Goal: Information Seeking & Learning: Learn about a topic

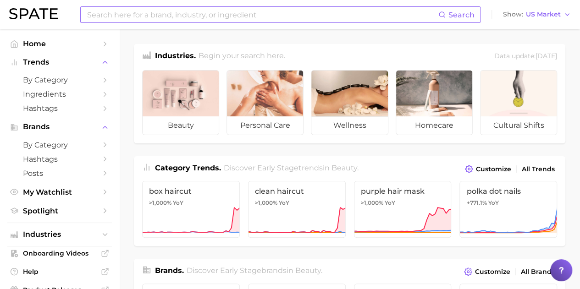
click at [179, 18] on input at bounding box center [262, 15] width 352 height 16
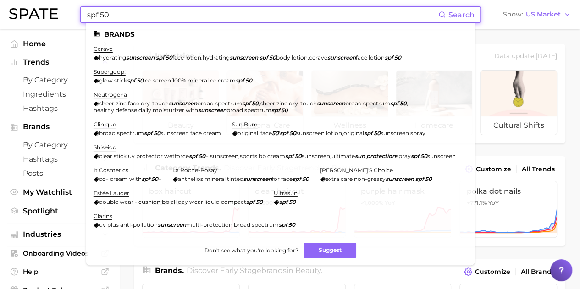
drag, startPoint x: 117, startPoint y: 11, endPoint x: 59, endPoint y: 11, distance: 58.2
click at [59, 11] on div "spf 50 Search Brands cerave hydrating sunscreen spf 50 face lotion , hydrating …" at bounding box center [290, 14] width 562 height 29
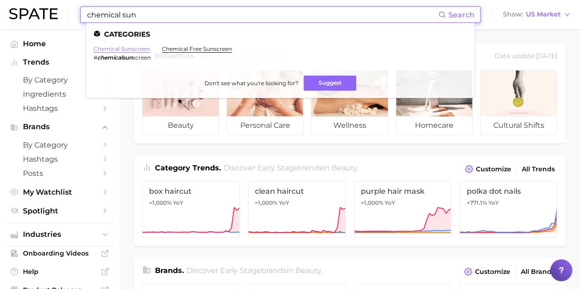
type input "chemical sun"
click at [140, 50] on link "chemical sunscreen" at bounding box center [122, 48] width 56 height 7
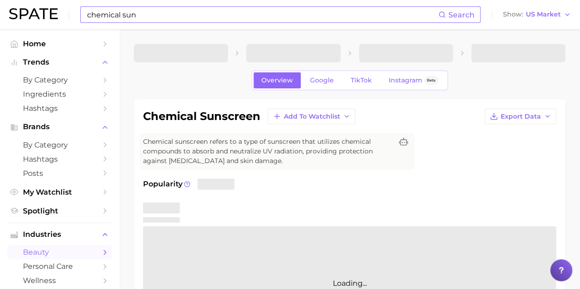
click at [293, 12] on input "chemical sun" at bounding box center [262, 15] width 352 height 16
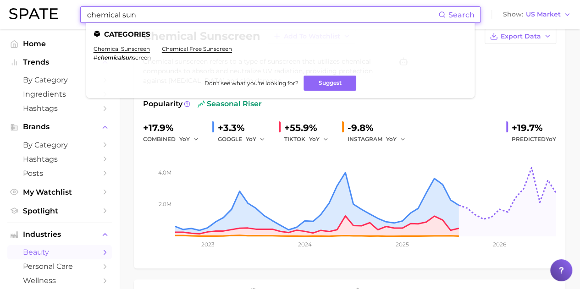
scroll to position [80, 0]
drag, startPoint x: 141, startPoint y: 16, endPoint x: 38, endPoint y: -2, distance: 104.8
click at [38, 0] on html "chemical sun Search Categories chemical sunscreen # chemicalsun screen chemical…" at bounding box center [290, 64] width 580 height 289
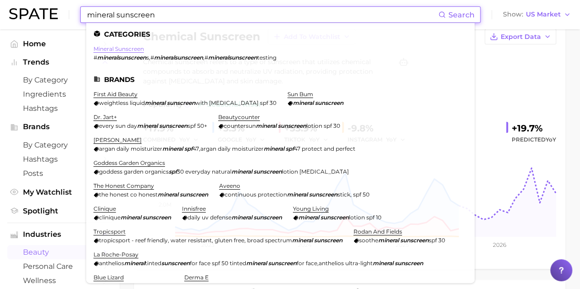
click at [126, 47] on link "mineral sunscreen" at bounding box center [119, 48] width 50 height 7
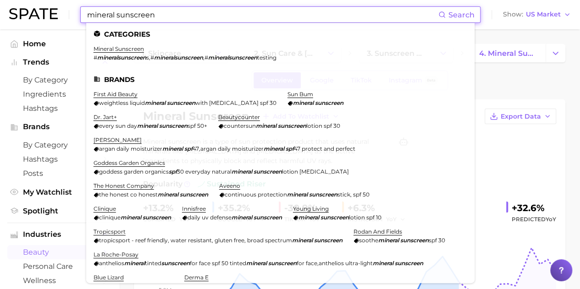
drag, startPoint x: 156, startPoint y: 15, endPoint x: 66, endPoint y: 16, distance: 90.3
click at [66, 16] on div "mineral sunscreen Search Categories mineral sunscreen # mineralsunscreen s , # …" at bounding box center [290, 14] width 562 height 29
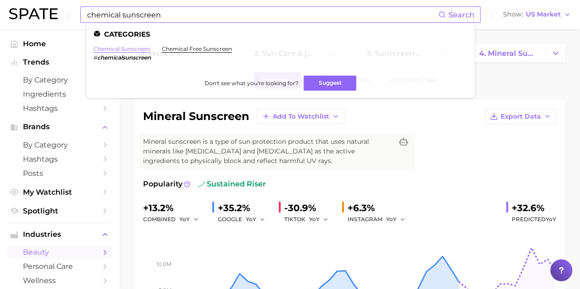
click at [116, 47] on link "chemical sunscreen" at bounding box center [122, 48] width 56 height 7
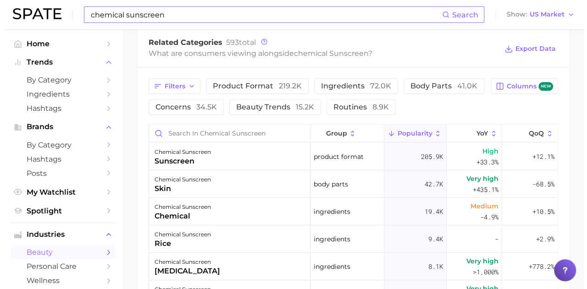
scroll to position [459, 0]
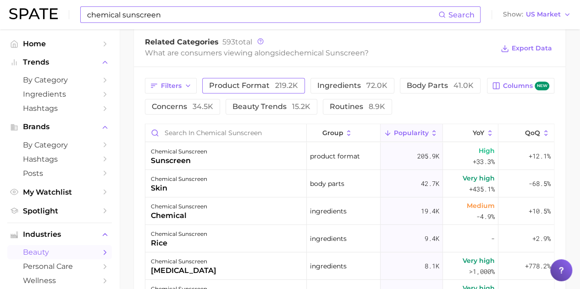
click at [279, 88] on span "219.2k" at bounding box center [286, 85] width 23 height 9
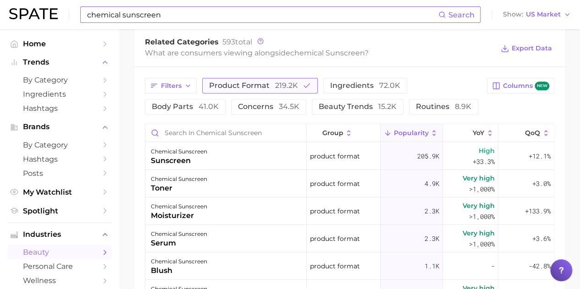
click at [279, 86] on span "219.2k" at bounding box center [286, 85] width 23 height 9
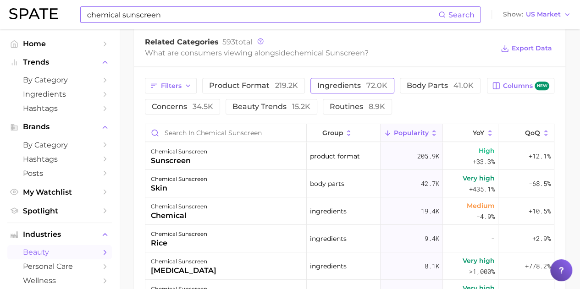
click at [326, 82] on span "ingredients 72.0k" at bounding box center [352, 85] width 70 height 7
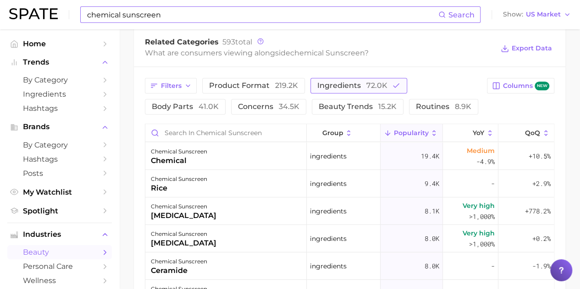
click at [326, 82] on span "ingredients 72.0k" at bounding box center [352, 85] width 70 height 7
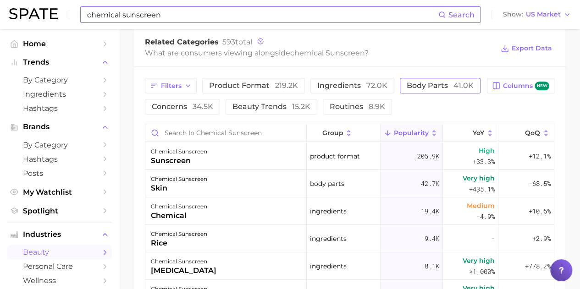
click at [422, 88] on span "body parts 41.0k" at bounding box center [440, 85] width 67 height 7
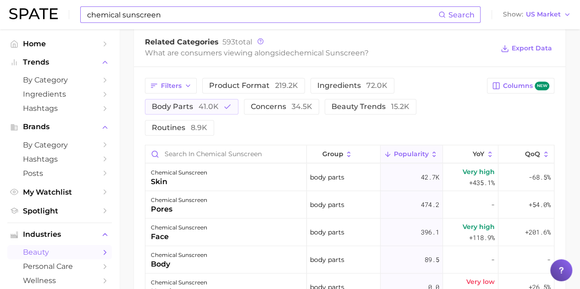
click at [421, 89] on div "Filters product format 219.2k ingredients 72.0k body parts 41.0k concerns 34.5k…" at bounding box center [313, 107] width 337 height 58
click at [221, 105] on button "body parts 41.0k" at bounding box center [192, 107] width 94 height 16
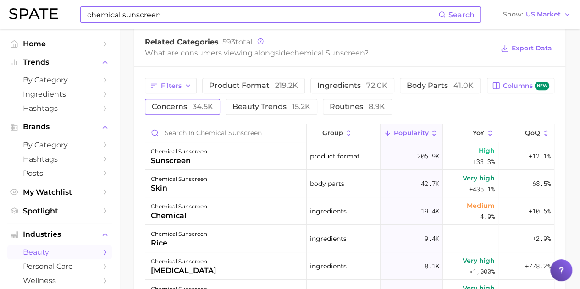
click at [183, 111] on button "concerns 34.5k" at bounding box center [182, 107] width 75 height 16
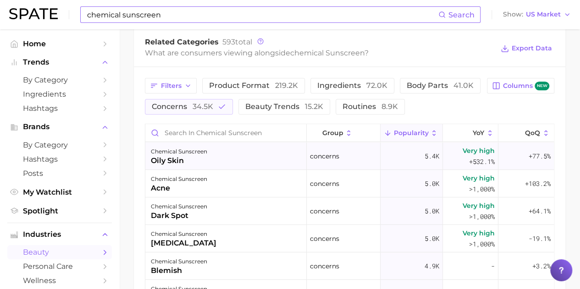
click at [170, 161] on div "oily skin" at bounding box center [179, 160] width 56 height 11
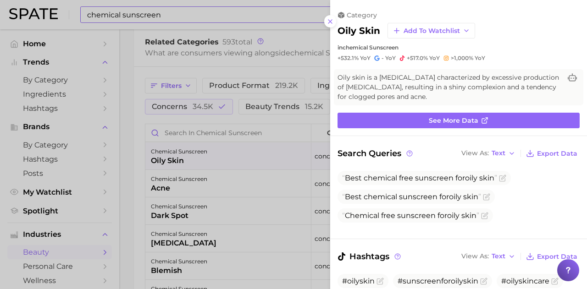
scroll to position [0, 0]
click at [217, 194] on div at bounding box center [293, 144] width 587 height 289
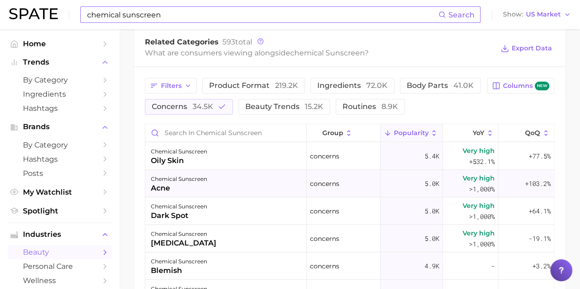
click at [212, 190] on div "chemical sunscreen acne" at bounding box center [225, 184] width 161 height 28
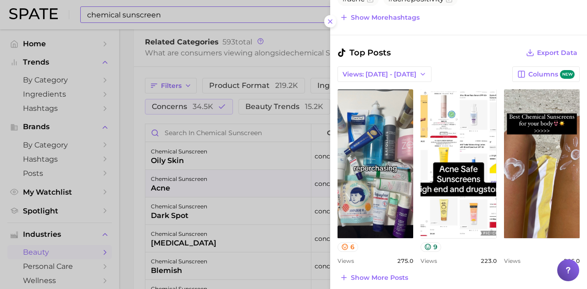
scroll to position [351, 0]
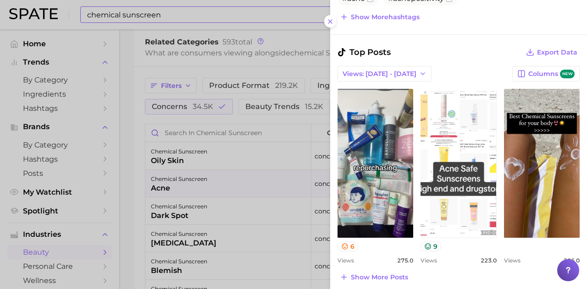
click at [469, 162] on link "view post on TikTok" at bounding box center [459, 163] width 76 height 149
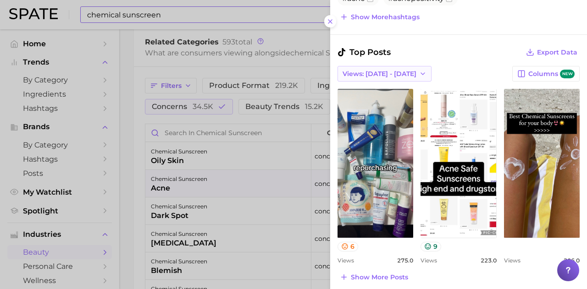
click at [375, 76] on button "Views: [DATE] - [DATE]" at bounding box center [385, 74] width 94 height 16
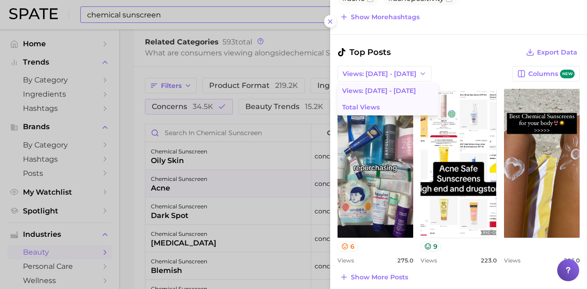
click at [370, 99] on button "Total Views" at bounding box center [388, 107] width 101 height 17
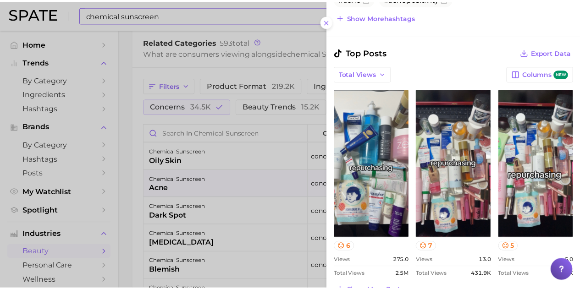
scroll to position [0, 0]
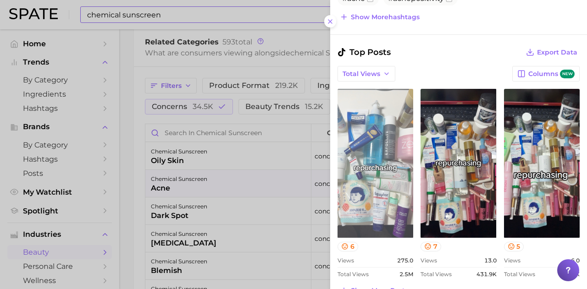
click at [358, 136] on link "view post on TikTok" at bounding box center [376, 163] width 76 height 149
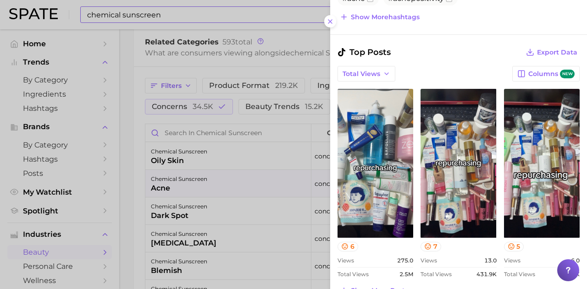
click at [210, 49] on div at bounding box center [293, 144] width 587 height 289
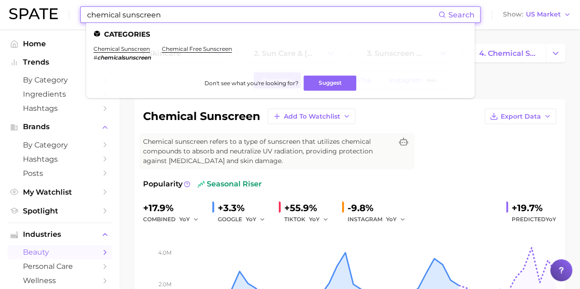
drag, startPoint x: 166, startPoint y: 14, endPoint x: 77, endPoint y: 13, distance: 89.4
click at [77, 13] on div "chemical sunscreen Search Categories chemical sunscreen # chemicalsunscreen che…" at bounding box center [290, 14] width 562 height 29
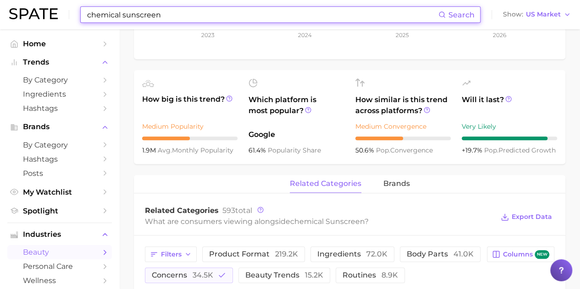
scroll to position [321, 0]
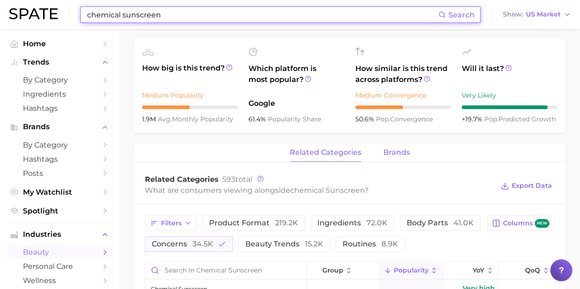
click at [384, 149] on span "brands" at bounding box center [396, 153] width 27 height 8
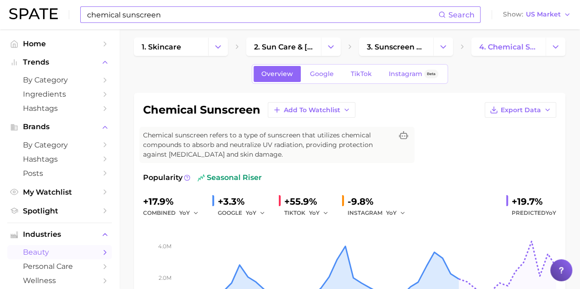
scroll to position [0, 0]
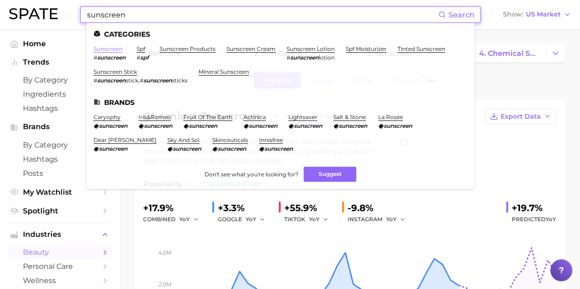
type input "sunscreen"
click at [118, 49] on link "sunscreen" at bounding box center [108, 48] width 29 height 7
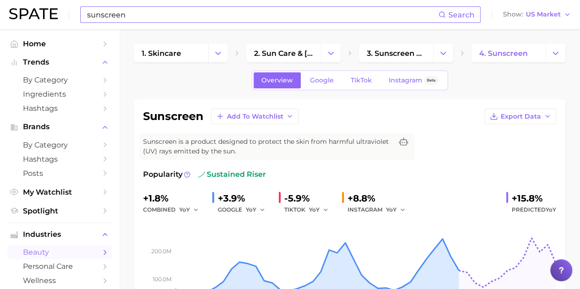
click at [204, 20] on input "sunscreen" at bounding box center [262, 15] width 352 height 16
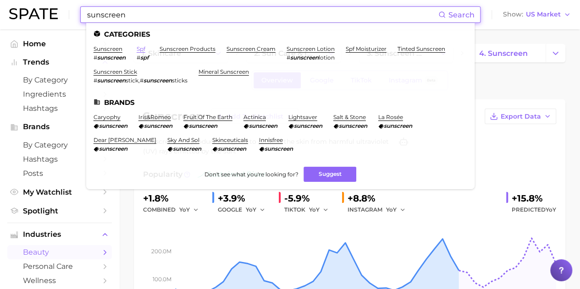
click at [145, 50] on link "spf" at bounding box center [141, 48] width 9 height 7
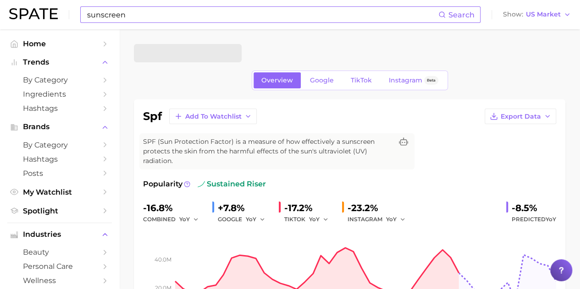
click at [167, 16] on input "sunscreen" at bounding box center [262, 15] width 352 height 16
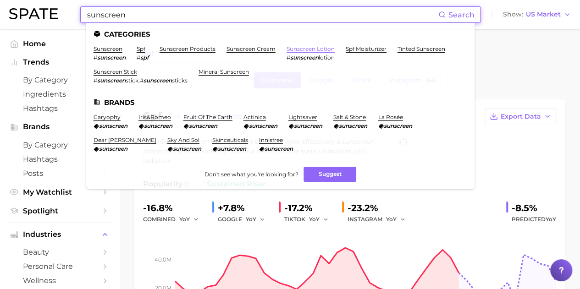
click at [314, 49] on link "sunscreen lotion" at bounding box center [311, 48] width 48 height 7
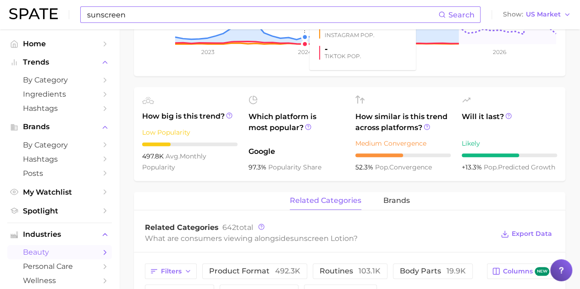
scroll to position [321, 0]
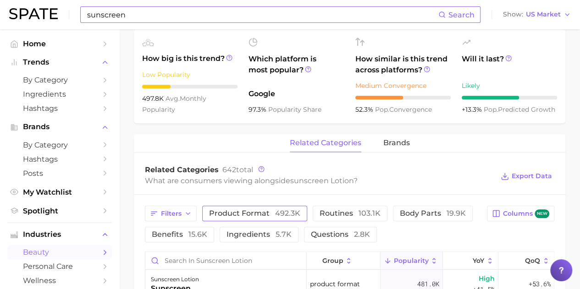
click at [253, 206] on button "product format 492.3k" at bounding box center [254, 214] width 105 height 16
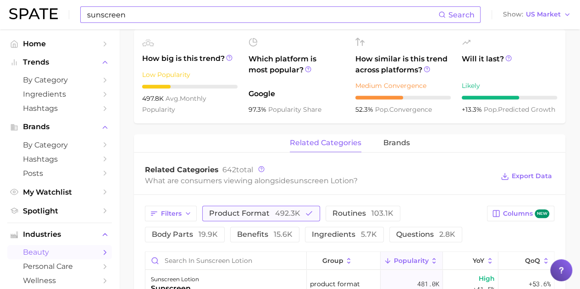
scroll to position [367, 0]
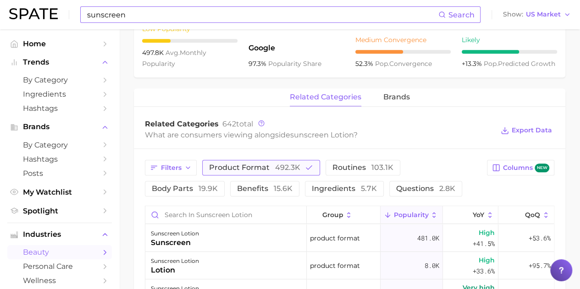
click at [252, 165] on span "product format 492.3k" at bounding box center [254, 167] width 91 height 7
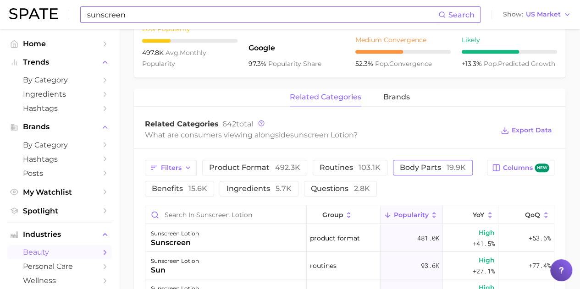
click at [420, 164] on span "body parts 19.9k" at bounding box center [433, 167] width 66 height 7
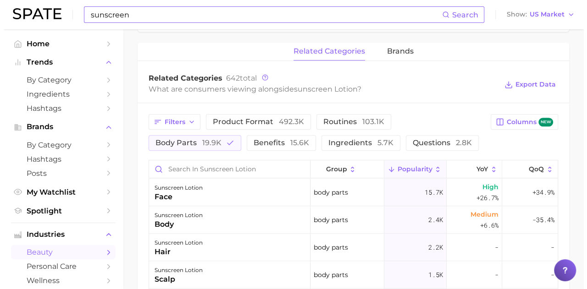
scroll to position [459, 0]
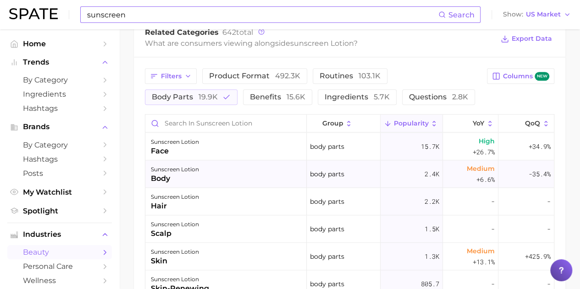
click at [264, 175] on div "sunscreen lotion body" at bounding box center [225, 175] width 161 height 28
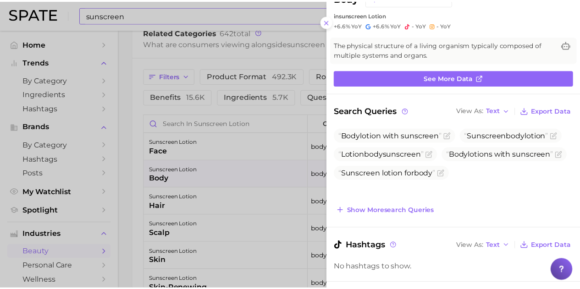
scroll to position [46, 0]
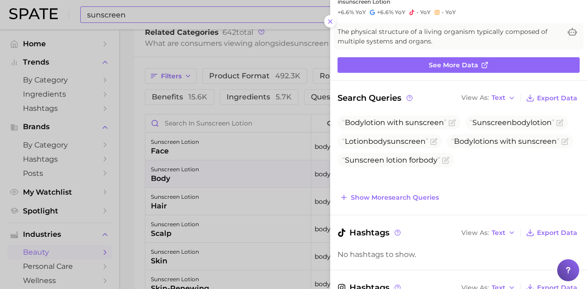
click at [332, 21] on icon at bounding box center [330, 21] width 7 height 7
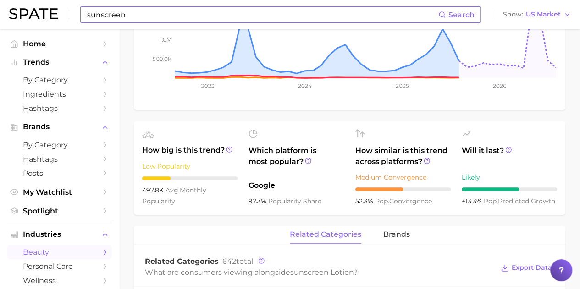
scroll to position [275, 0]
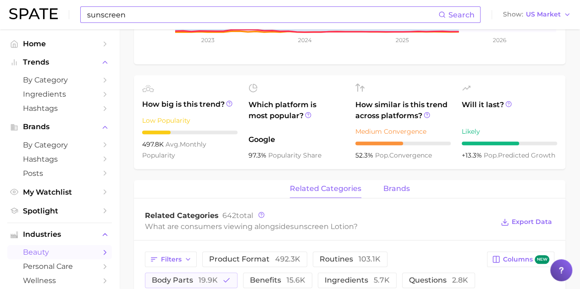
click at [397, 187] on span "brands" at bounding box center [396, 189] width 27 height 8
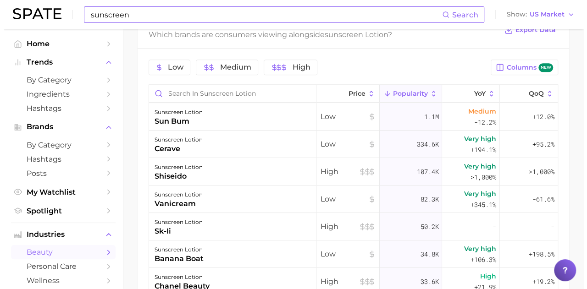
scroll to position [488, 0]
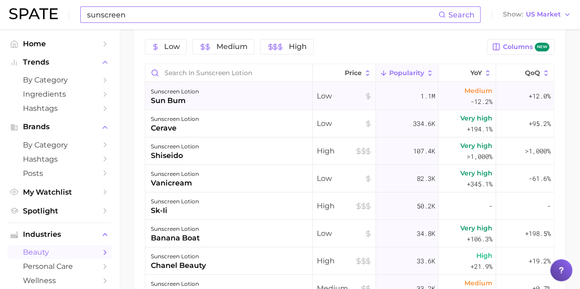
click at [190, 92] on div "sunscreen lotion" at bounding box center [175, 91] width 48 height 11
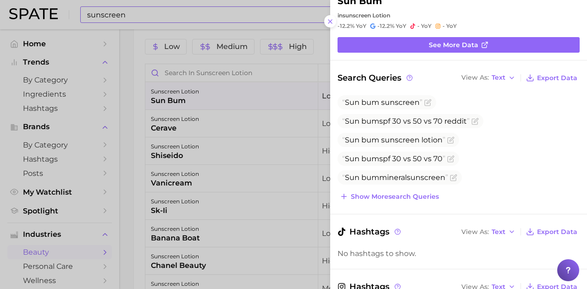
scroll to position [28, 0]
click at [218, 131] on div at bounding box center [293, 144] width 587 height 289
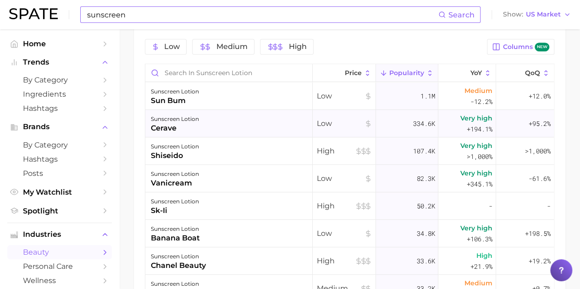
click at [195, 125] on div "cerave" at bounding box center [175, 128] width 48 height 11
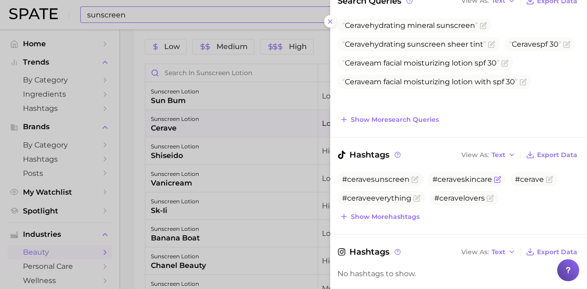
scroll to position [0, 0]
click at [195, 145] on div at bounding box center [293, 144] width 587 height 289
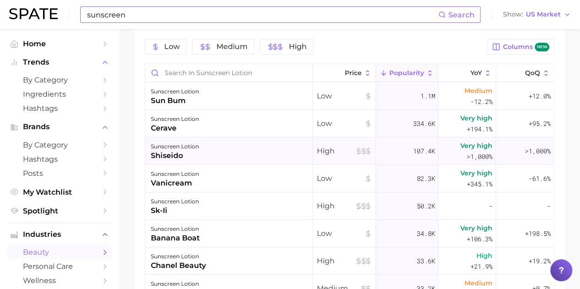
click at [180, 157] on div "shiseido" at bounding box center [175, 155] width 48 height 11
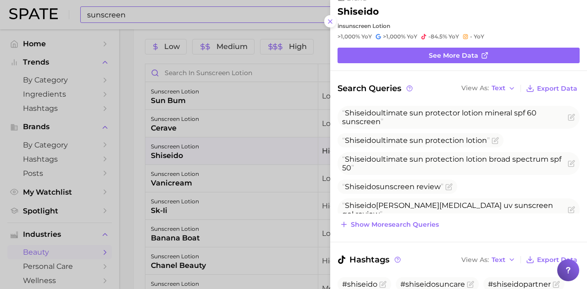
scroll to position [17, 0]
click at [210, 174] on div at bounding box center [293, 144] width 587 height 289
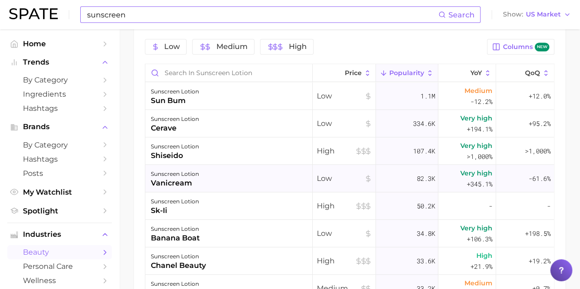
click at [188, 176] on div "sunscreen lotion" at bounding box center [175, 174] width 48 height 11
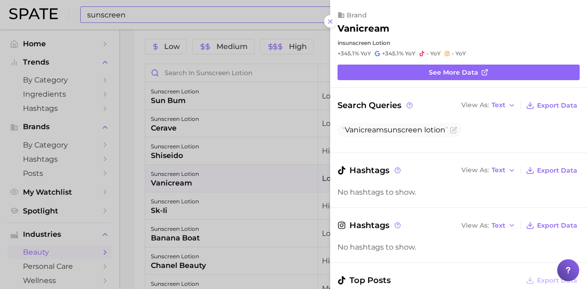
scroll to position [86, 0]
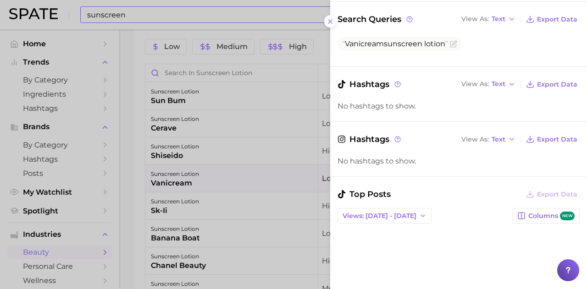
click at [205, 188] on div at bounding box center [293, 144] width 587 height 289
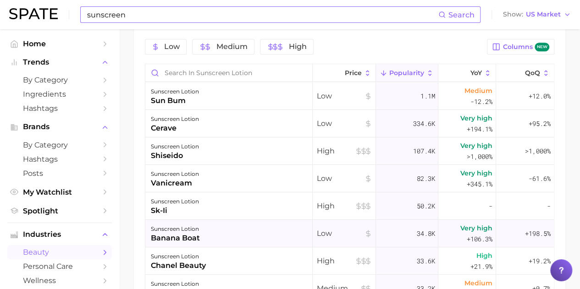
click at [181, 224] on div "sunscreen lotion" at bounding box center [175, 229] width 49 height 11
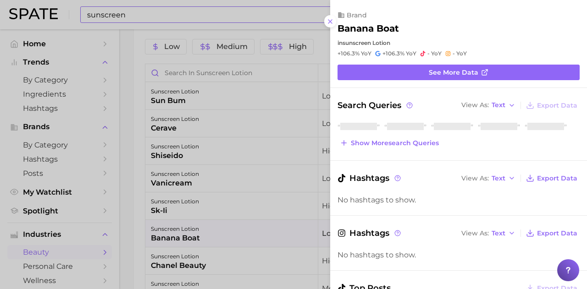
click at [191, 203] on div at bounding box center [293, 144] width 587 height 289
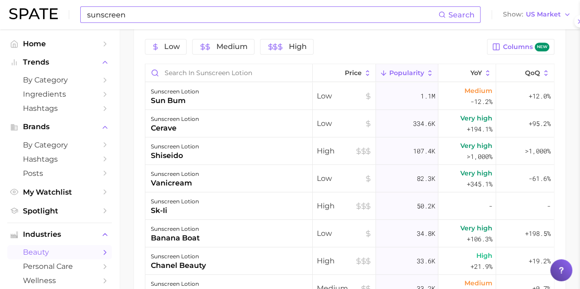
click at [191, 203] on div "sunscreen lotion" at bounding box center [175, 201] width 48 height 11
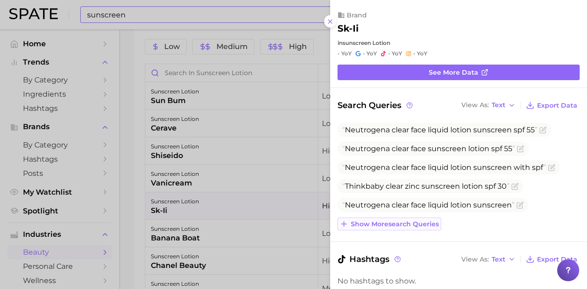
click at [373, 224] on span "Show more search queries" at bounding box center [395, 225] width 88 height 8
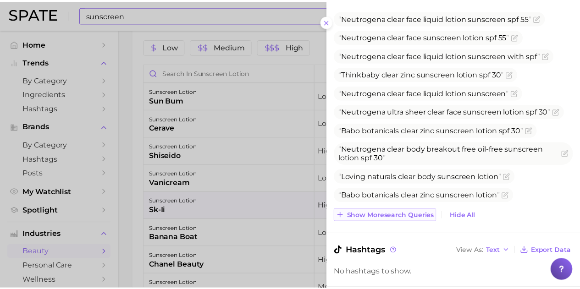
scroll to position [113, 0]
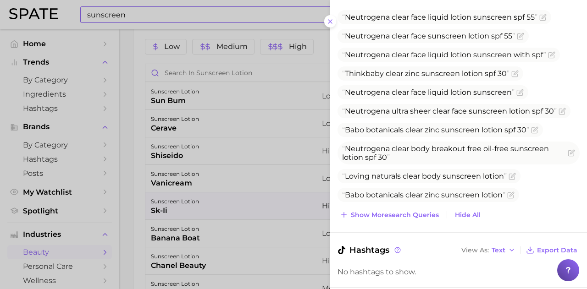
click at [263, 210] on div at bounding box center [293, 144] width 587 height 289
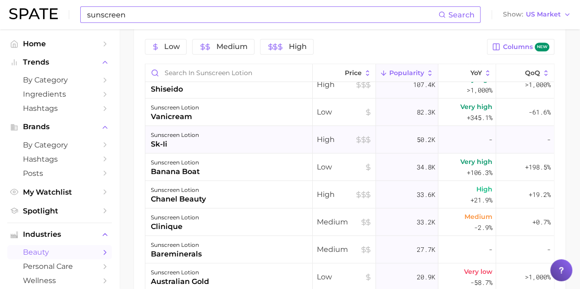
scroll to position [67, 0]
click at [166, 138] on div "sk-ii" at bounding box center [175, 143] width 48 height 11
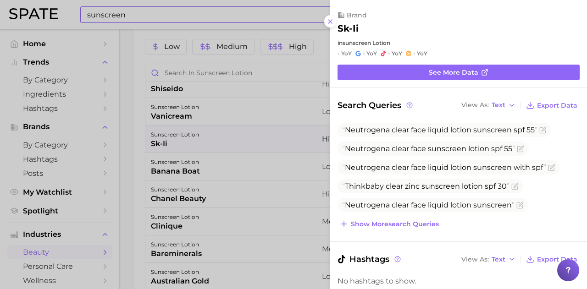
click at [189, 144] on div at bounding box center [293, 144] width 587 height 289
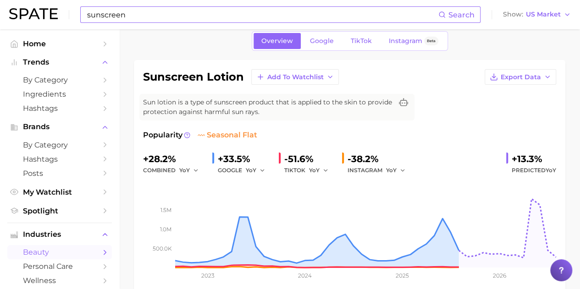
scroll to position [0, 0]
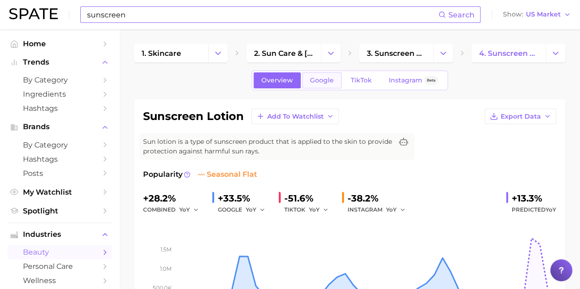
click at [318, 77] on span "Google" at bounding box center [322, 81] width 24 height 8
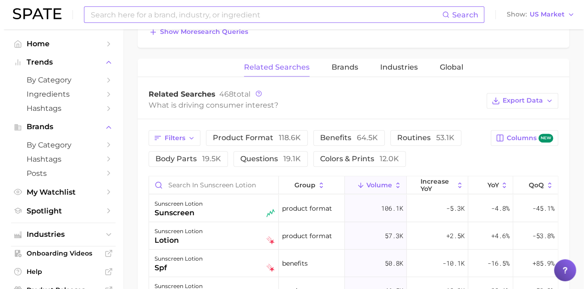
scroll to position [459, 0]
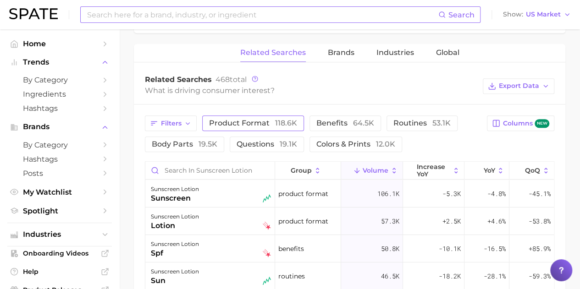
click at [271, 126] on button "product format 118.6k" at bounding box center [253, 124] width 102 height 16
click at [228, 191] on div "sunscreen lotion sunscreen" at bounding box center [211, 194] width 120 height 20
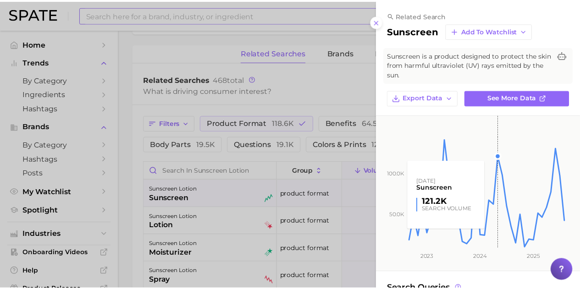
scroll to position [183, 0]
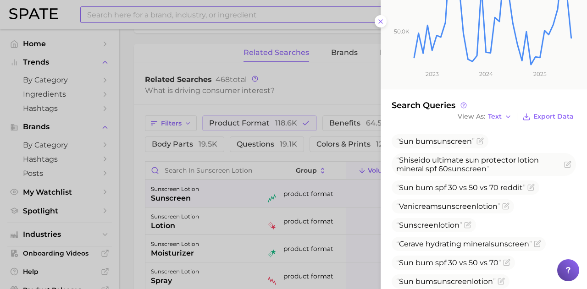
click at [290, 126] on div at bounding box center [293, 144] width 587 height 289
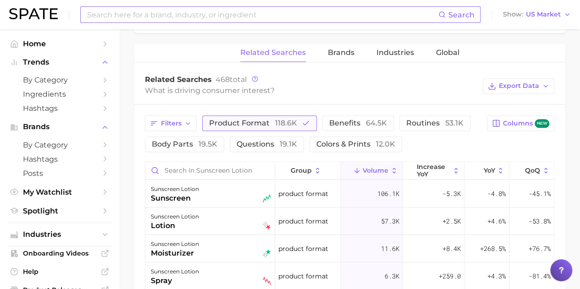
click at [286, 122] on span "118.6k" at bounding box center [286, 123] width 22 height 9
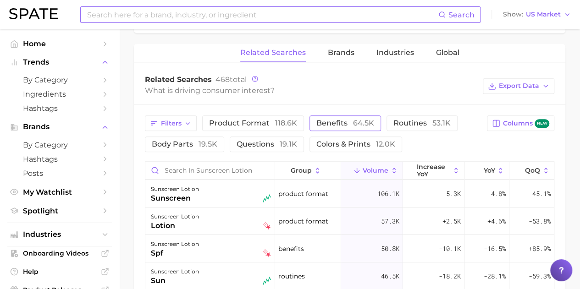
click at [373, 117] on button "benefits 64.5k" at bounding box center [346, 124] width 72 height 16
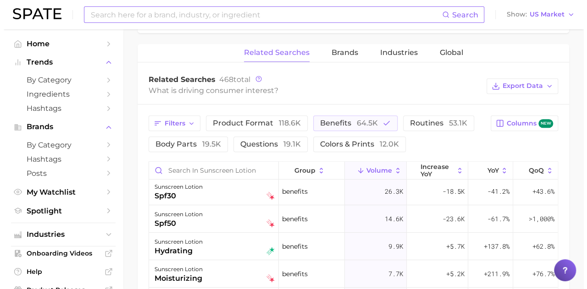
scroll to position [0, 0]
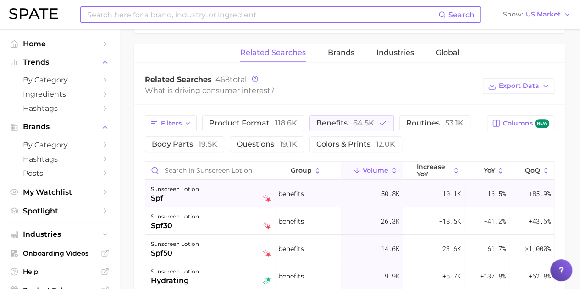
click at [196, 195] on div "spf" at bounding box center [175, 198] width 48 height 11
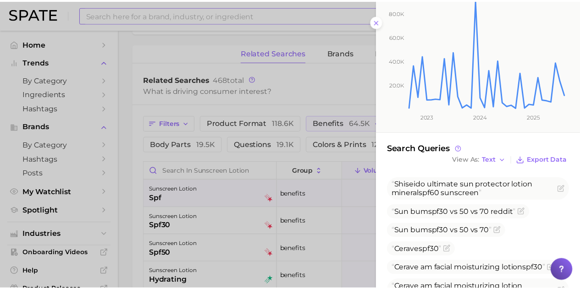
scroll to position [229, 0]
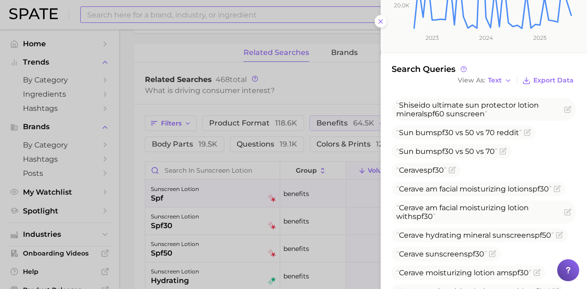
click at [316, 93] on div at bounding box center [293, 144] width 587 height 289
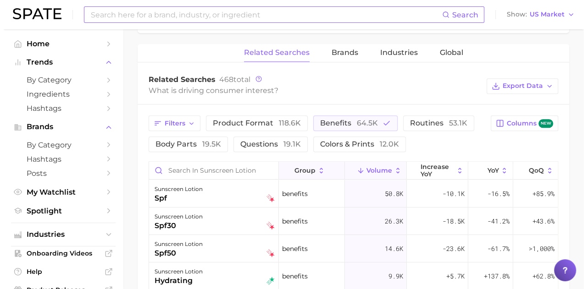
scroll to position [504, 0]
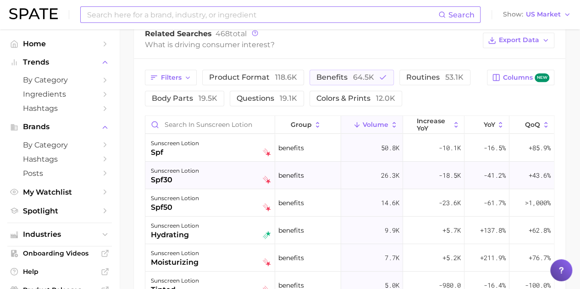
click at [230, 178] on div "sunscreen lotion spf30" at bounding box center [211, 176] width 120 height 20
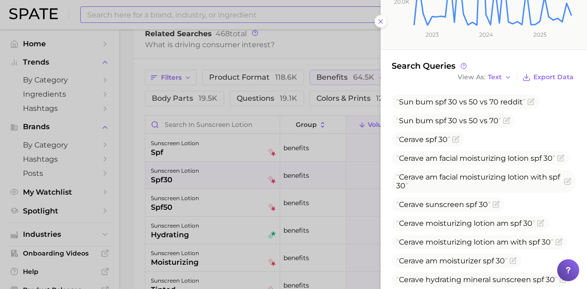
scroll to position [275, 0]
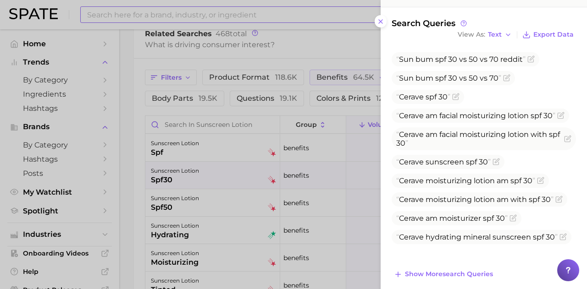
click at [230, 171] on div at bounding box center [293, 144] width 587 height 289
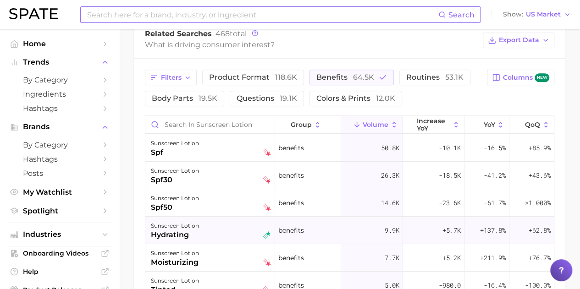
click at [180, 232] on div "hydrating" at bounding box center [175, 235] width 48 height 11
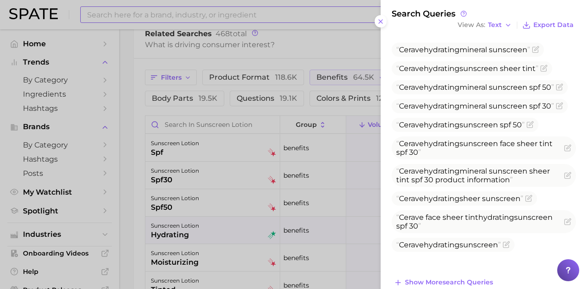
click at [179, 248] on div at bounding box center [293, 144] width 587 height 289
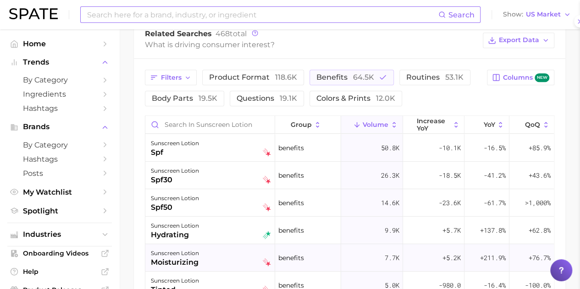
click at [224, 261] on div "sunscreen lotion moisturizing" at bounding box center [211, 258] width 120 height 20
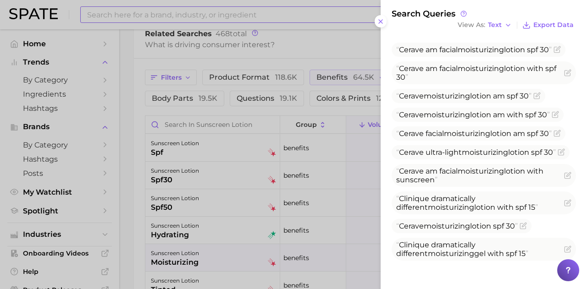
click at [193, 195] on div at bounding box center [293, 144] width 587 height 289
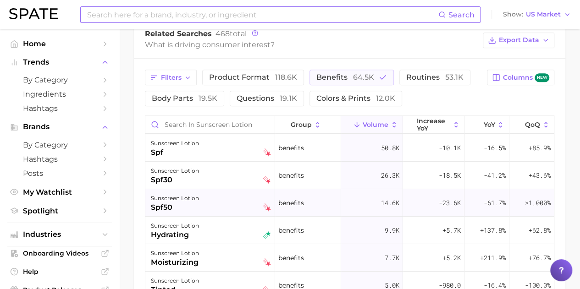
click at [152, 206] on div "spf50" at bounding box center [175, 207] width 48 height 11
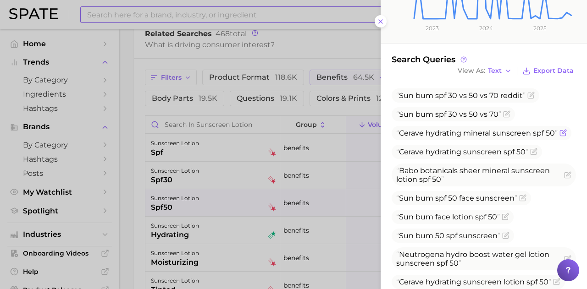
scroll to position [272, 0]
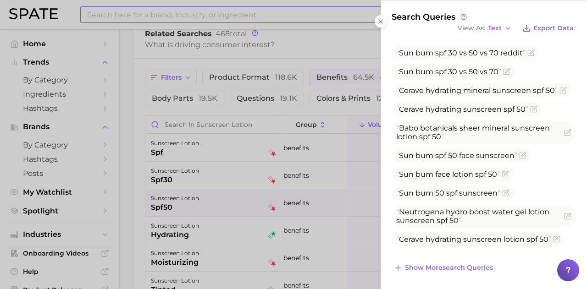
click at [193, 194] on div at bounding box center [293, 144] width 587 height 289
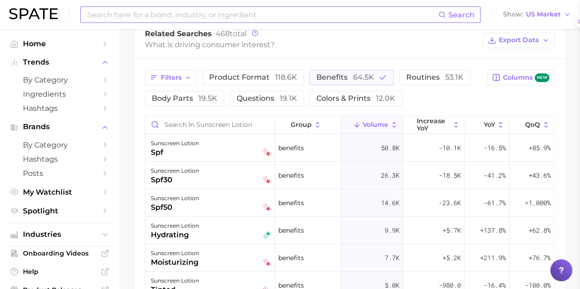
click at [193, 175] on div "spf30" at bounding box center [175, 180] width 48 height 11
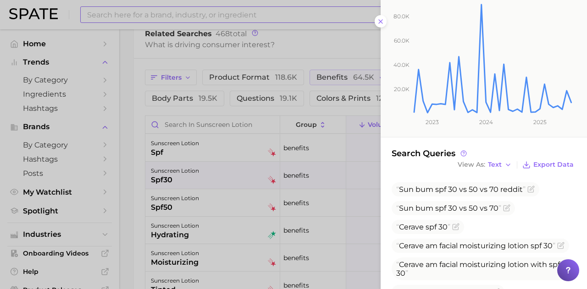
scroll to position [282, 0]
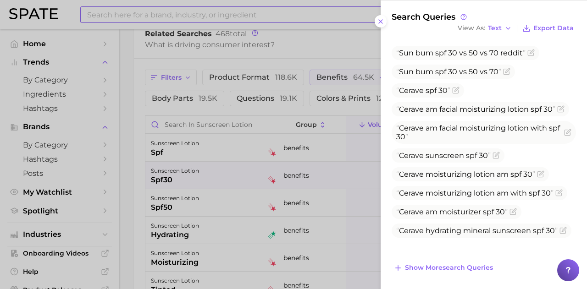
click at [199, 143] on div at bounding box center [293, 144] width 587 height 289
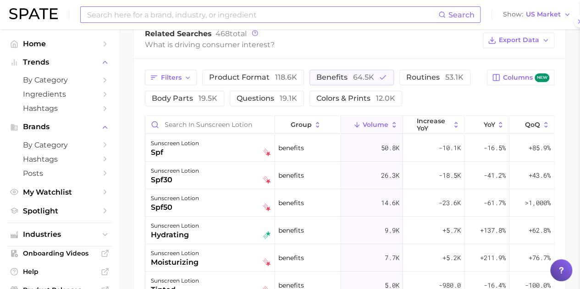
click at [228, 144] on div "sunscreen lotion spf" at bounding box center [211, 148] width 120 height 20
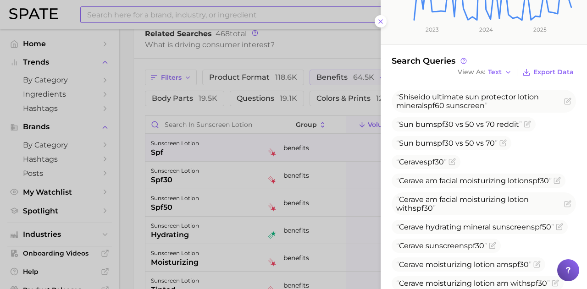
scroll to position [291, 0]
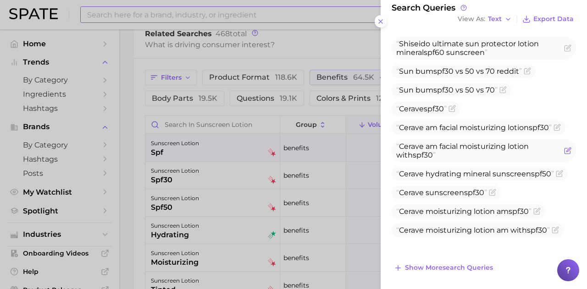
drag, startPoint x: 425, startPoint y: 168, endPoint x: 401, endPoint y: 158, distance: 25.7
click at [401, 158] on span "Cerave am facial moisturizing lotion with spf 30" at bounding box center [479, 150] width 166 height 17
copy span "Cerave am facial moisturizing lotion with spf 30"
